Goal: Find specific page/section: Find specific page/section

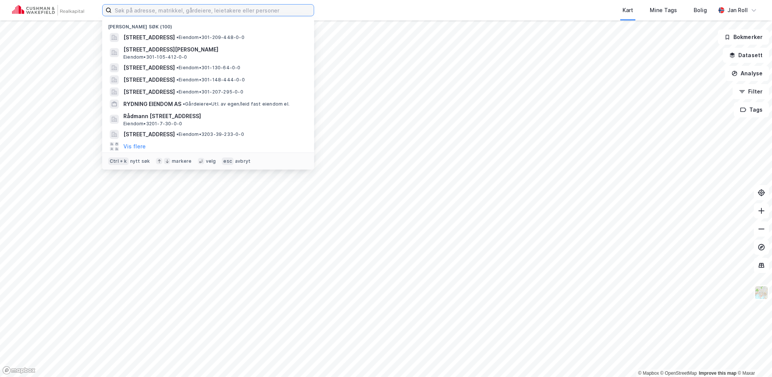
click at [174, 11] on input at bounding box center [213, 10] width 202 height 11
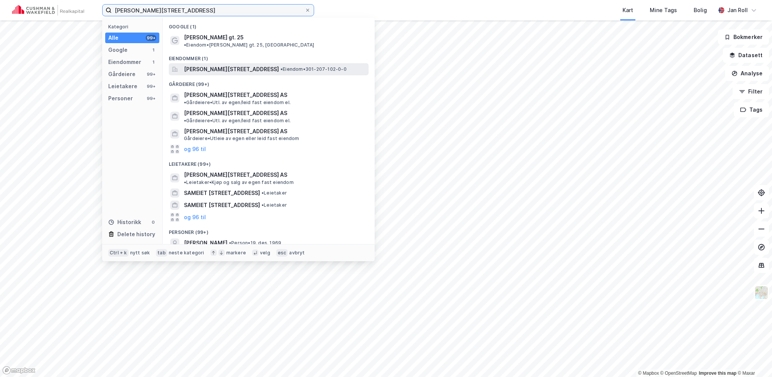
type input "[PERSON_NAME][STREET_ADDRESS]"
click at [227, 66] on span "[PERSON_NAME][STREET_ADDRESS]" at bounding box center [231, 69] width 95 height 9
